Goal: Task Accomplishment & Management: Manage account settings

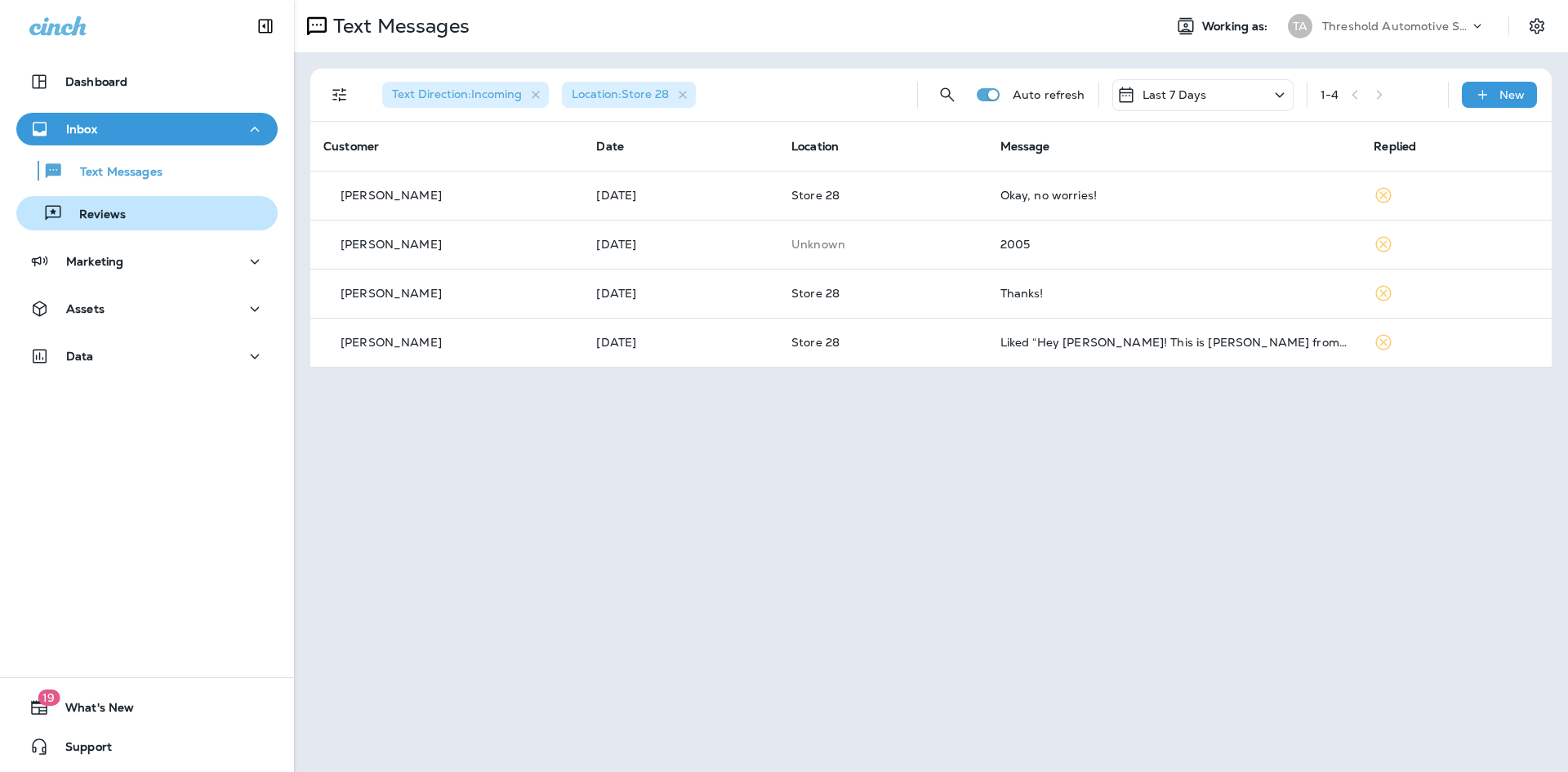
click at [131, 197] on button "Reviews" at bounding box center [147, 213] width 261 height 35
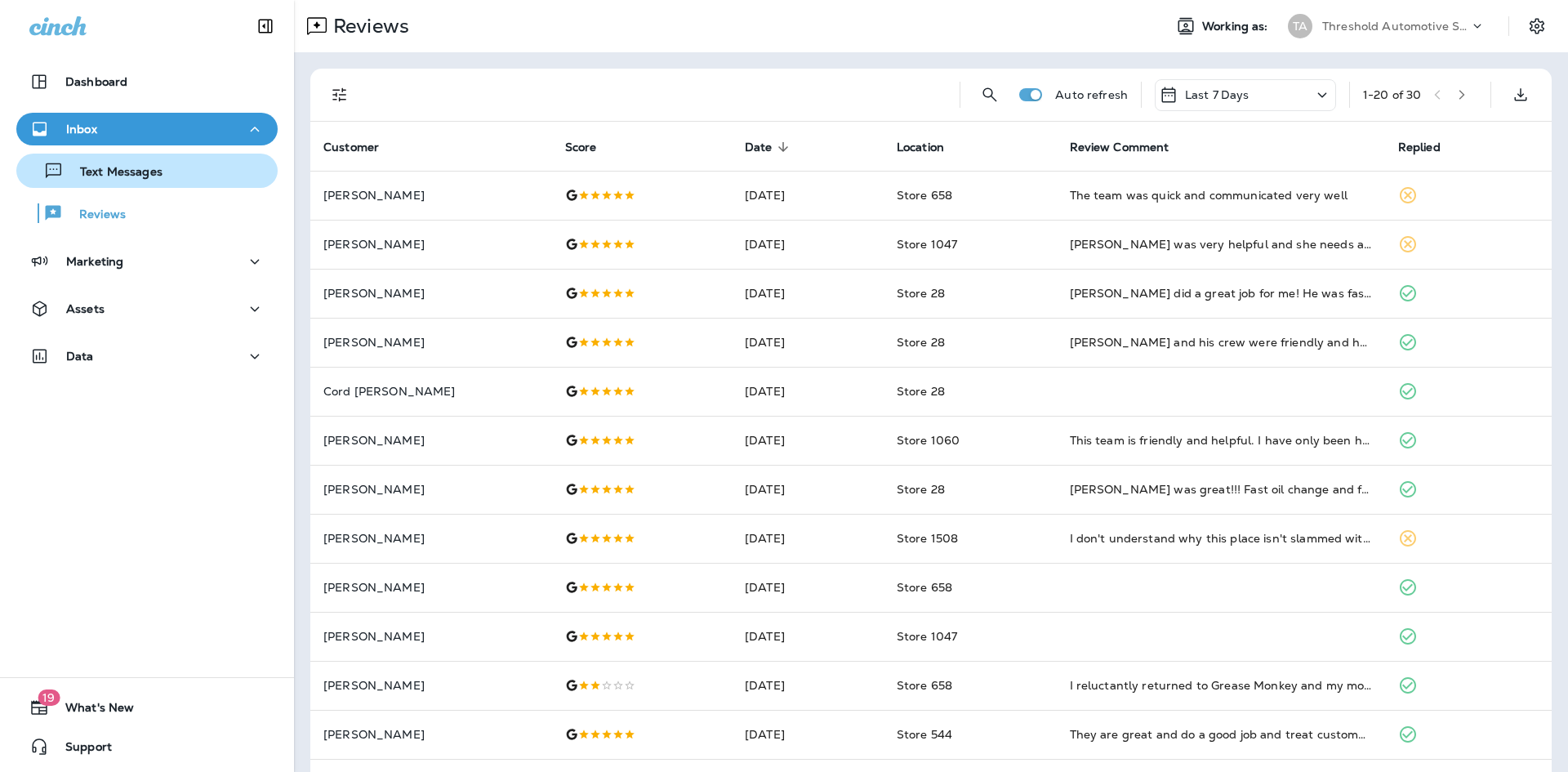
click at [175, 167] on div "Text Messages" at bounding box center [147, 170] width 248 height 24
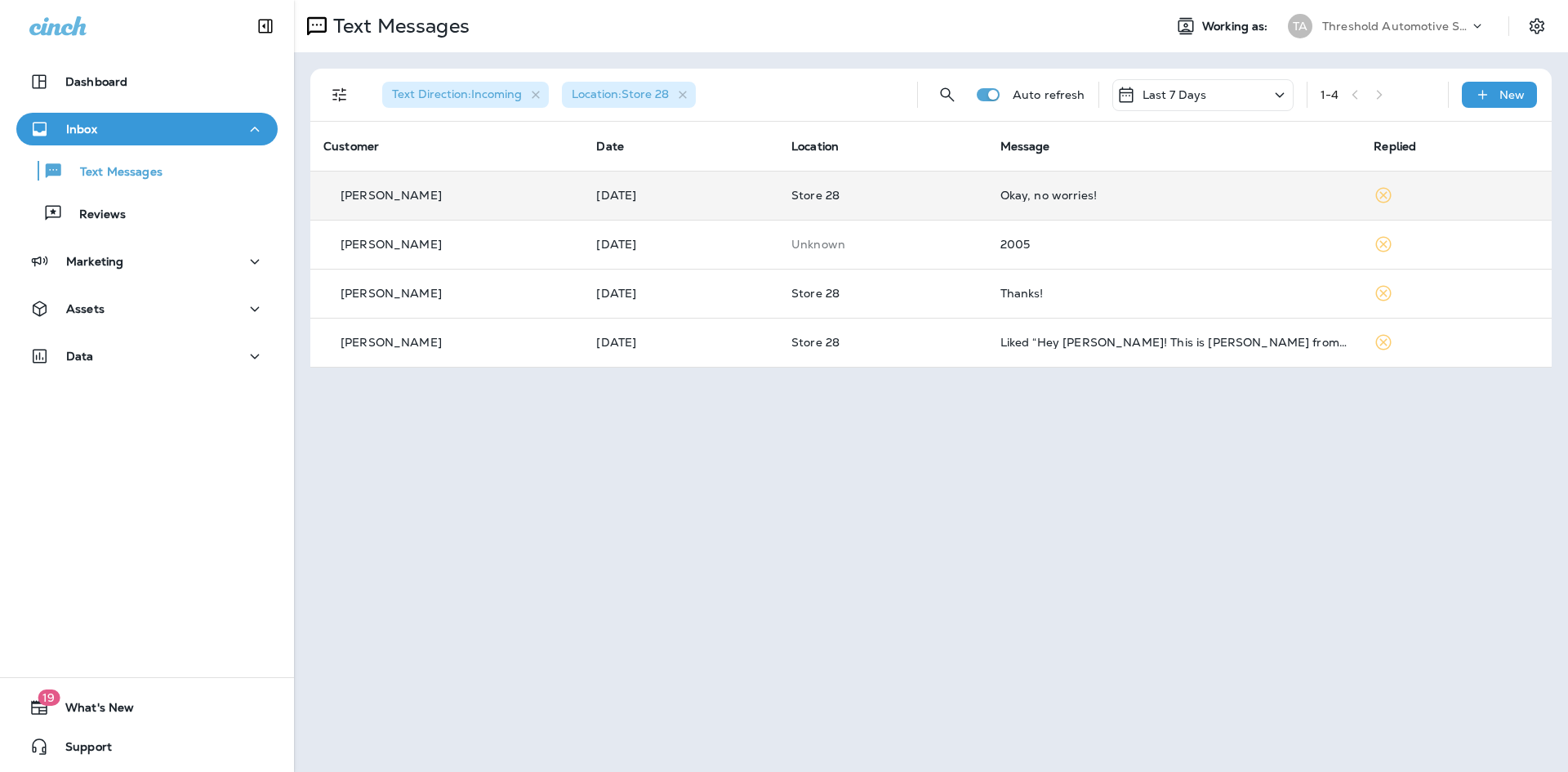
click at [899, 183] on td "Store 28" at bounding box center [882, 195] width 209 height 49
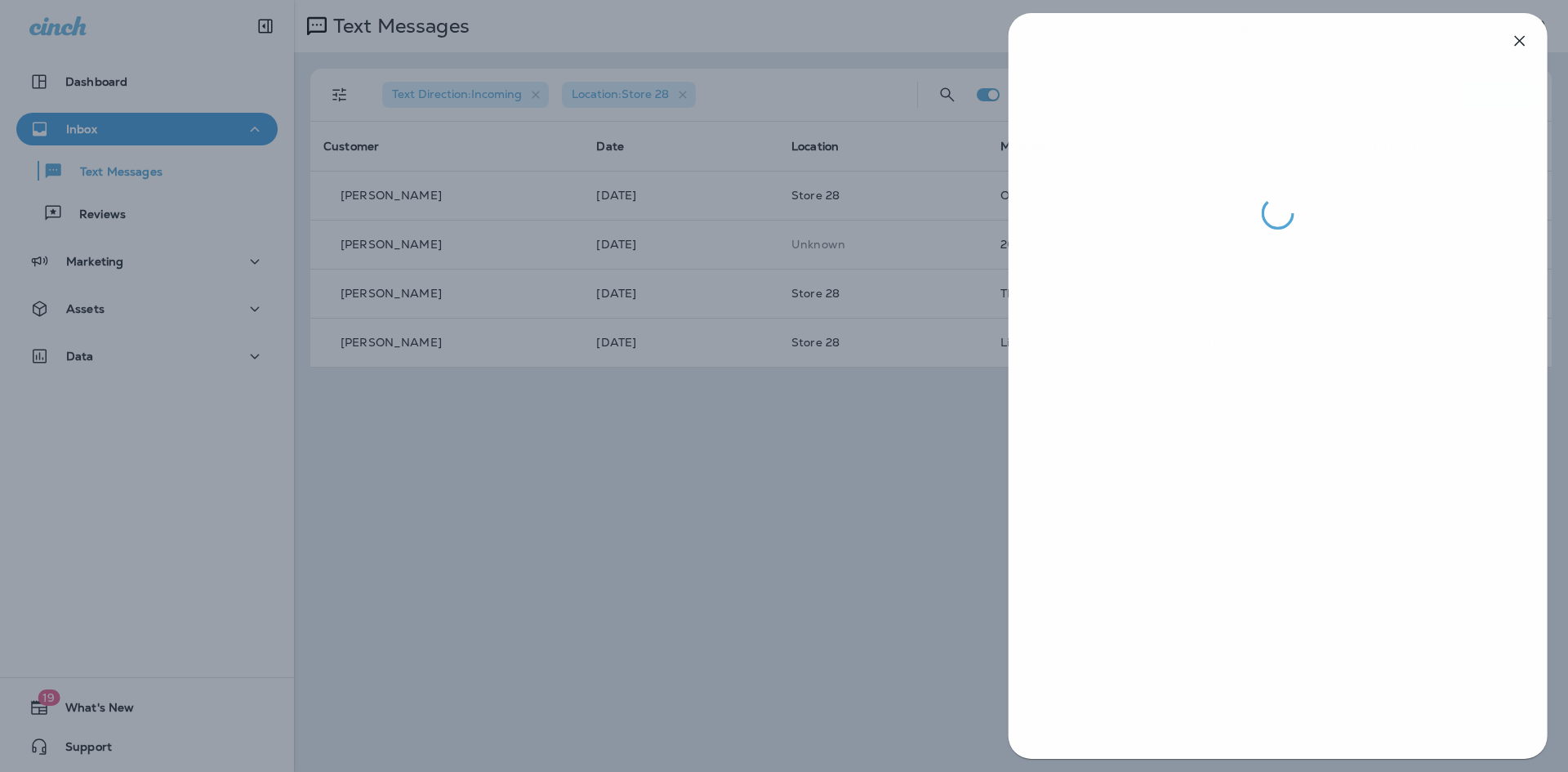
click at [903, 455] on div at bounding box center [784, 386] width 1568 height 772
